Goal: Book appointment/travel/reservation

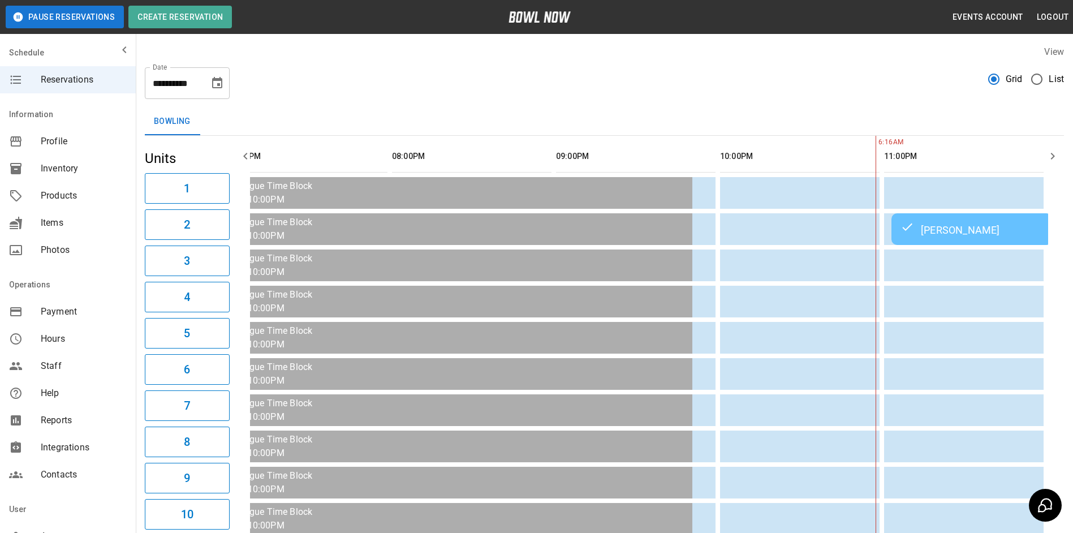
click at [216, 88] on icon "Choose date, selected date is Oct 10, 2025" at bounding box center [217, 82] width 10 height 11
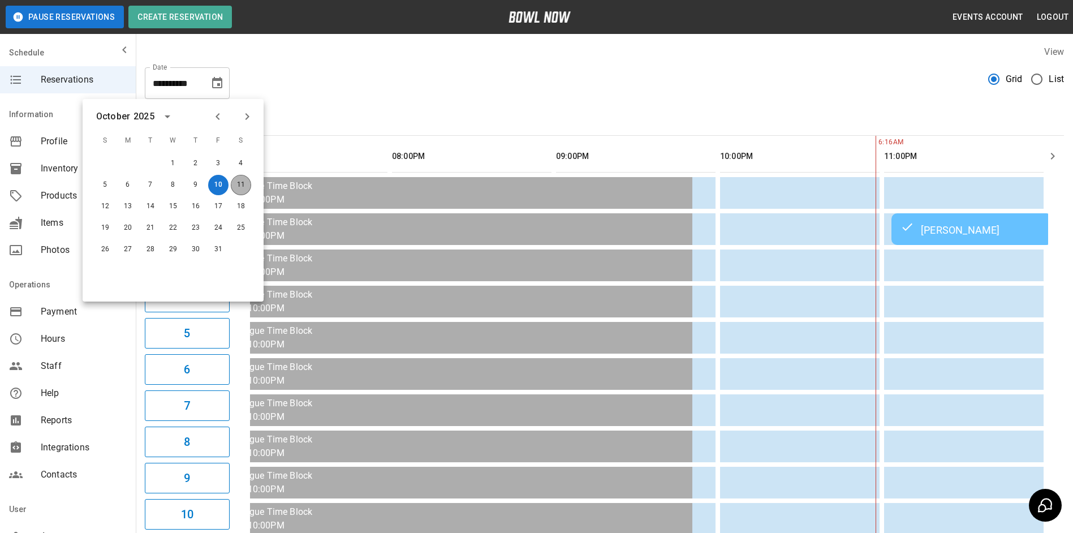
click at [243, 183] on button "11" at bounding box center [241, 185] width 20 height 20
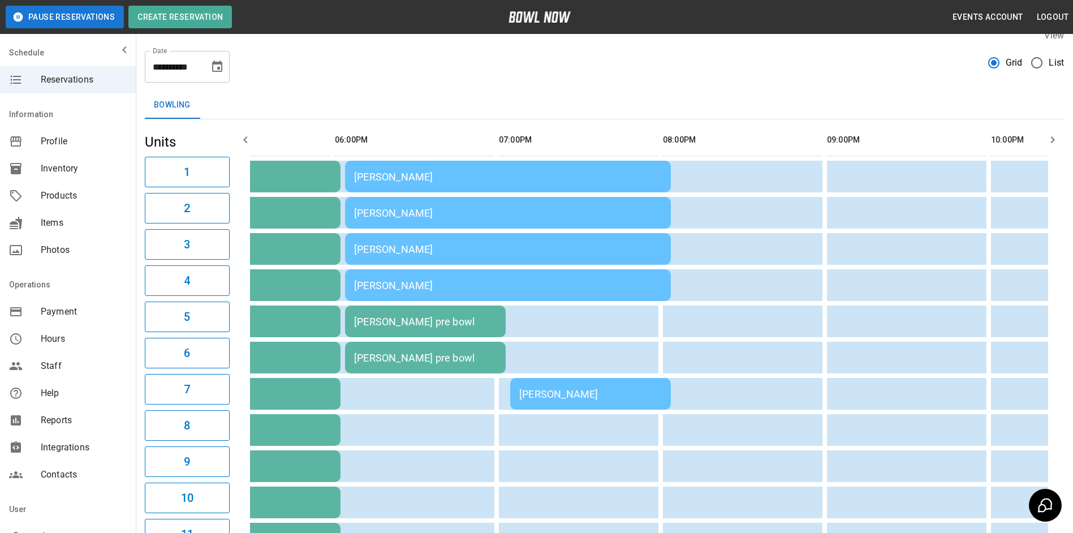
scroll to position [10, 0]
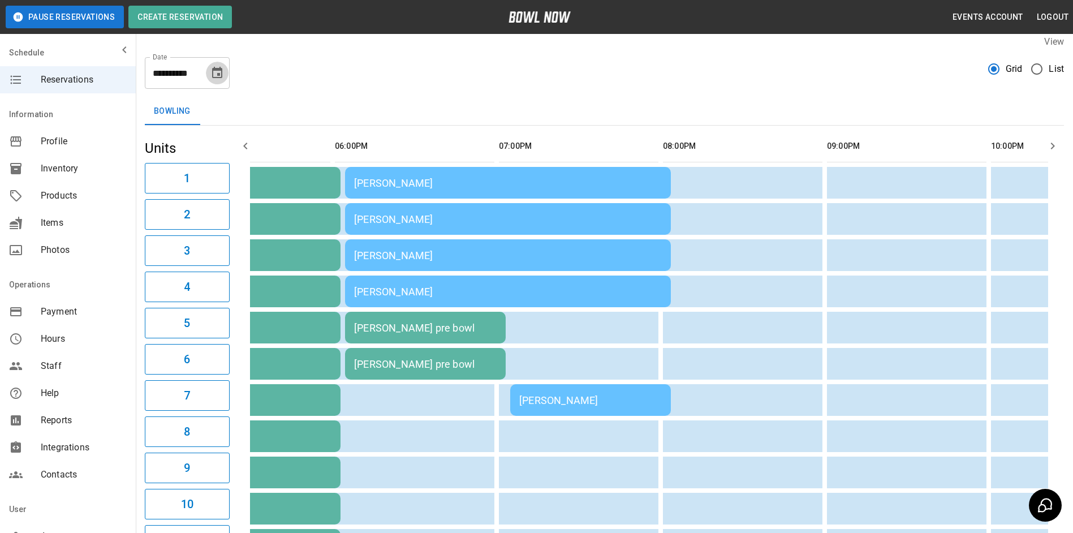
click at [218, 77] on icon "Choose date, selected date is Oct 11, 2025" at bounding box center [217, 72] width 10 height 11
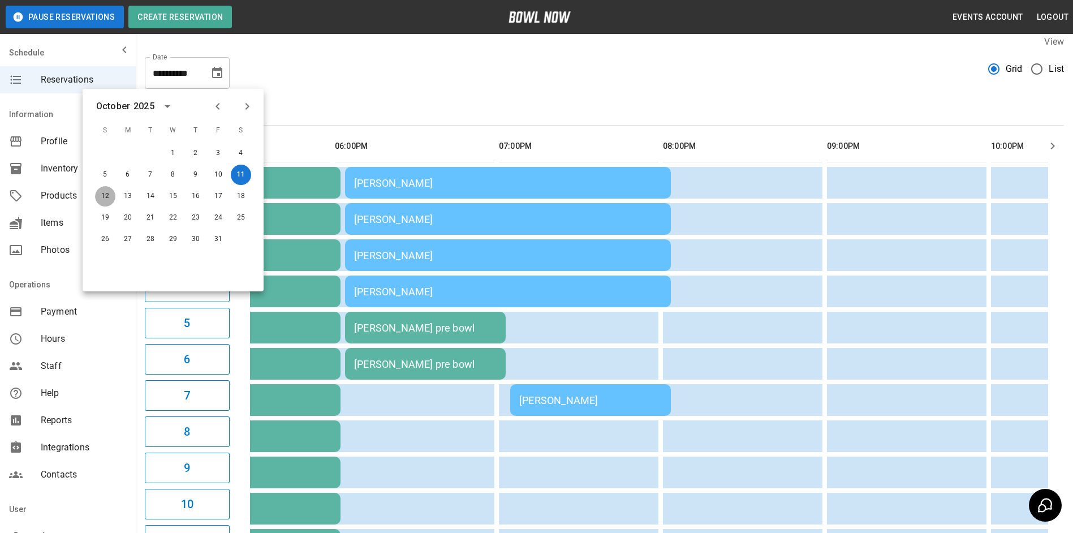
click at [104, 195] on button "12" at bounding box center [105, 196] width 20 height 20
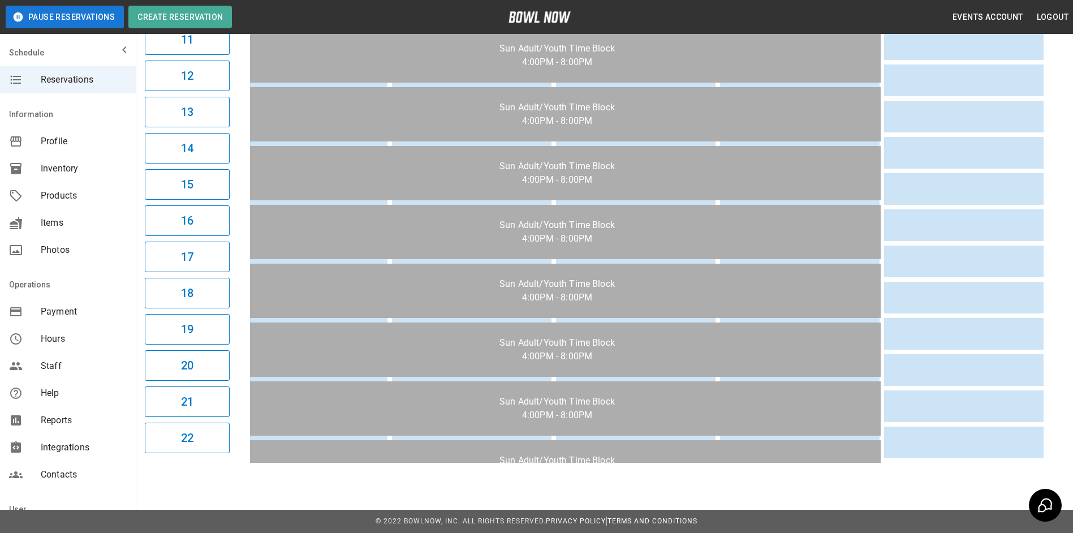
scroll to position [519, 0]
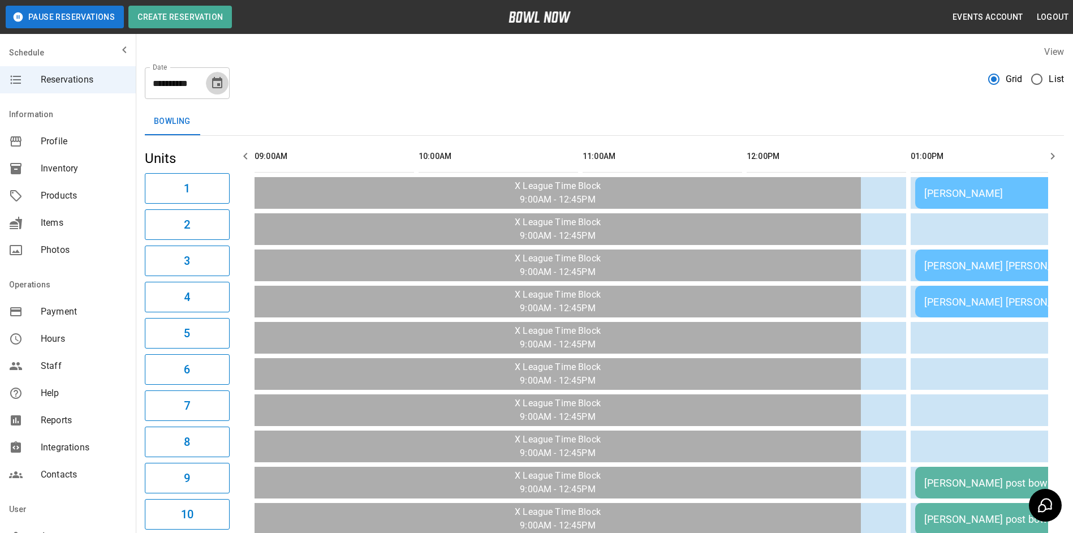
click at [217, 83] on icon "Choose date, selected date is Oct 12, 2025" at bounding box center [217, 83] width 14 height 14
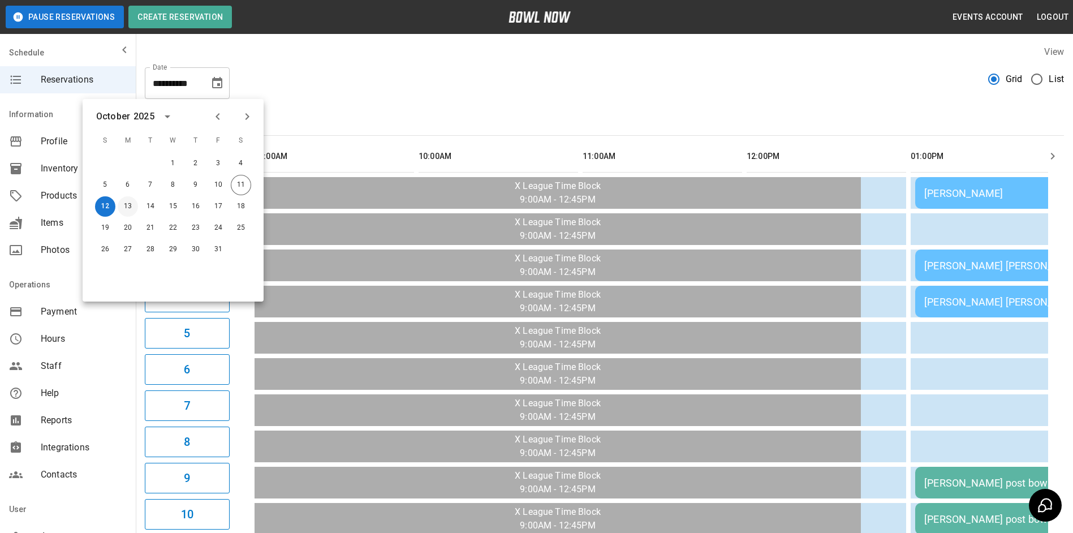
click at [129, 203] on button "13" at bounding box center [128, 206] width 20 height 20
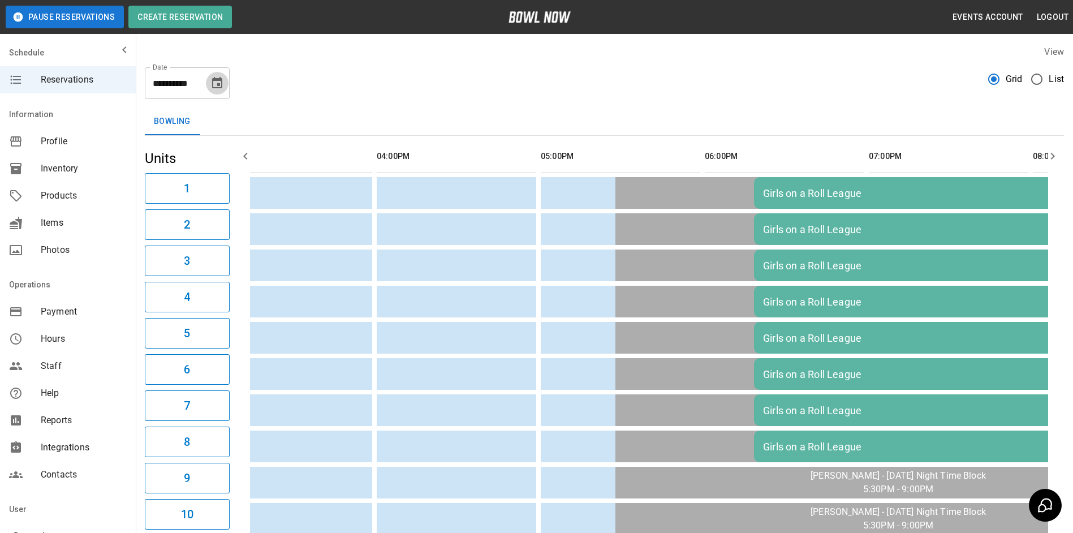
click at [215, 84] on icon "Choose date, selected date is Oct 13, 2025" at bounding box center [217, 83] width 14 height 14
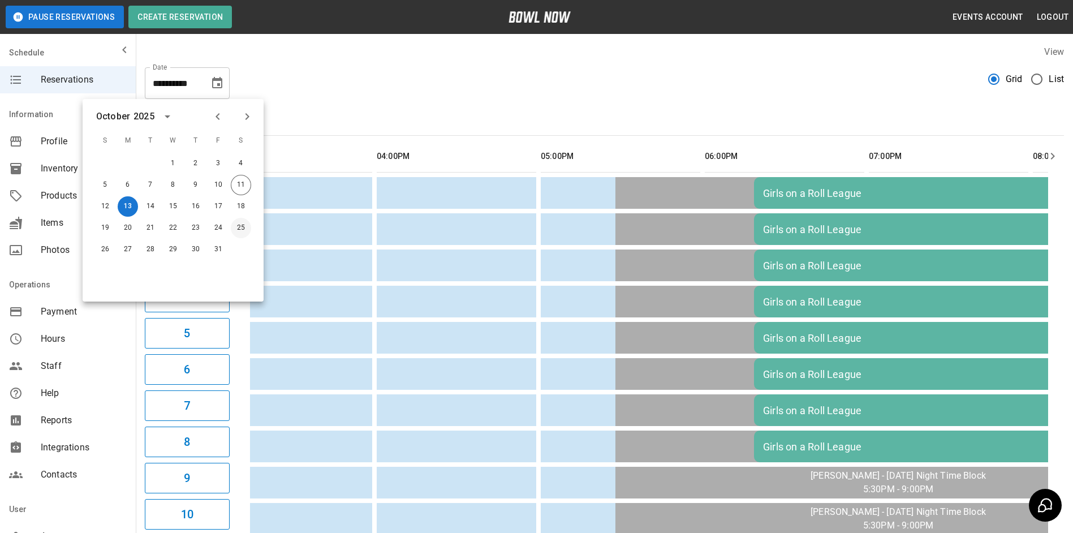
click at [243, 229] on button "25" at bounding box center [241, 228] width 20 height 20
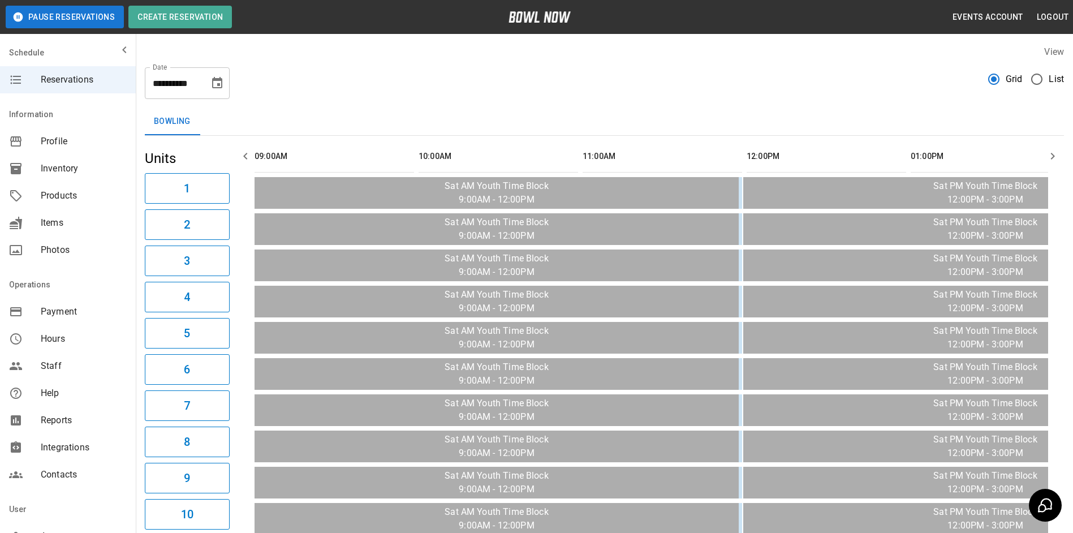
click at [225, 85] on button "Choose date, selected date is Oct 25, 2025" at bounding box center [217, 83] width 23 height 23
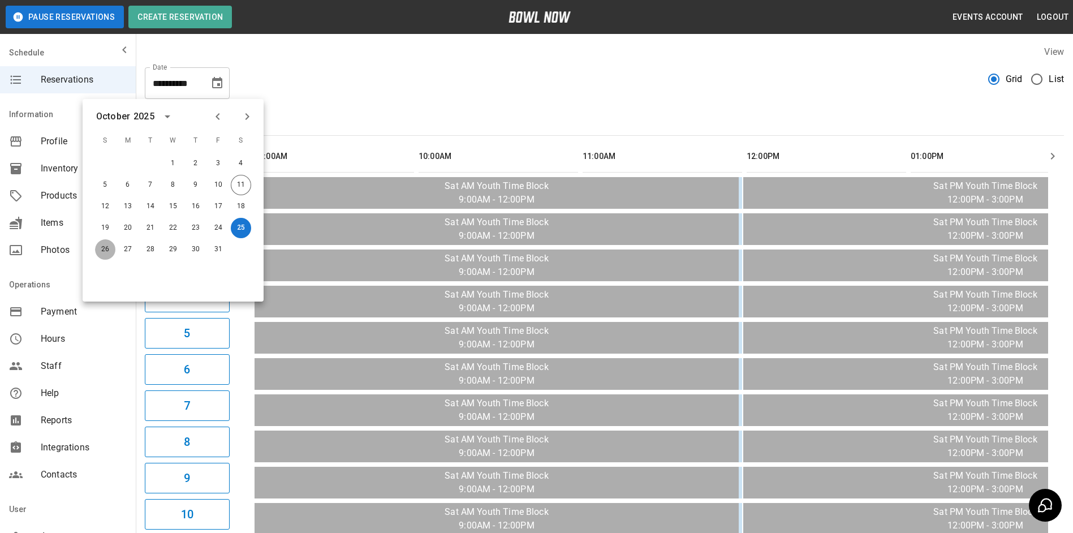
click at [107, 244] on button "26" at bounding box center [105, 249] width 20 height 20
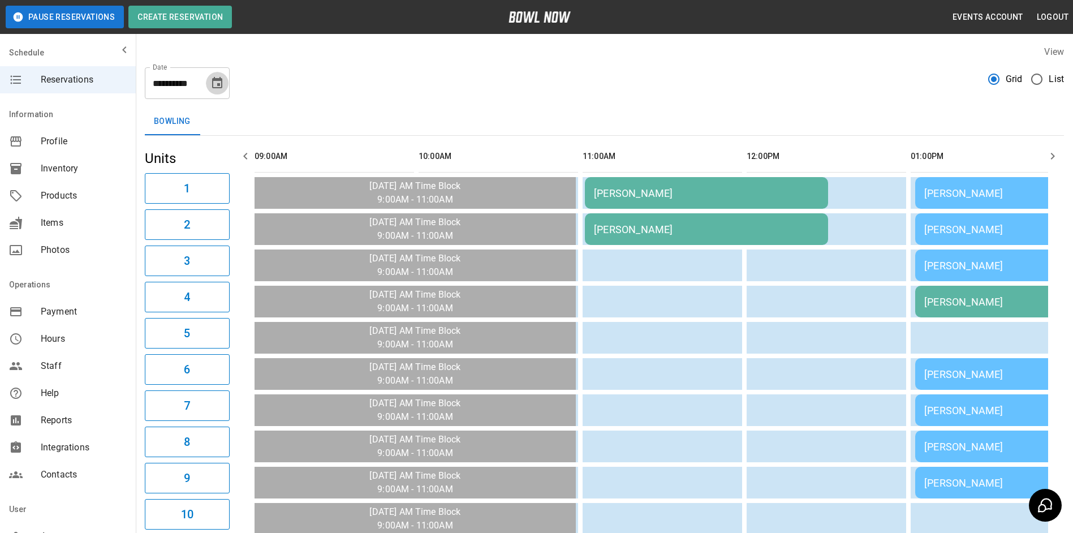
click at [220, 83] on icon "Choose date, selected date is Oct 26, 2025" at bounding box center [217, 83] width 14 height 14
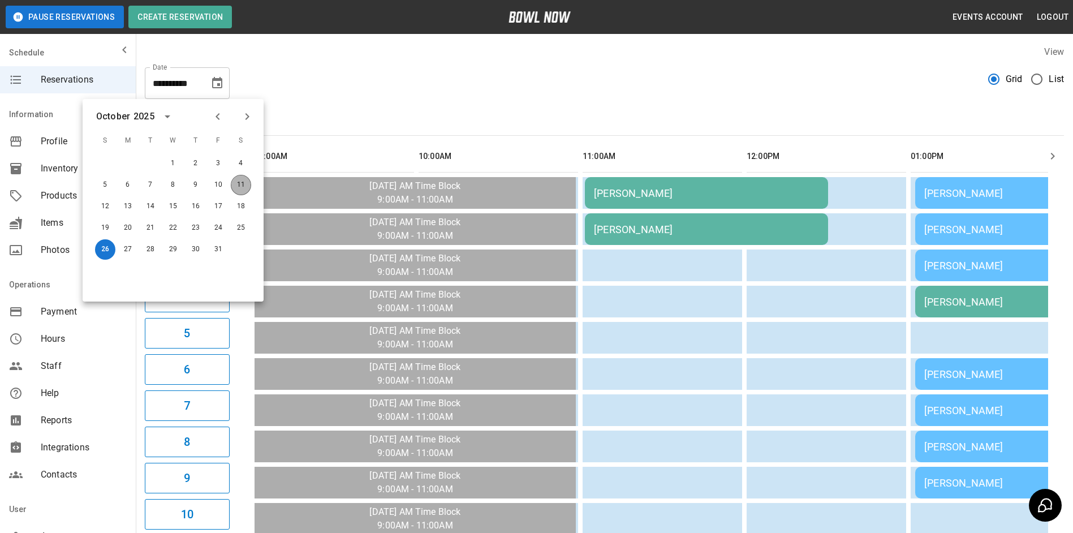
click at [240, 182] on button "11" at bounding box center [241, 185] width 20 height 20
type input "**********"
